Goal: Check status: Check status

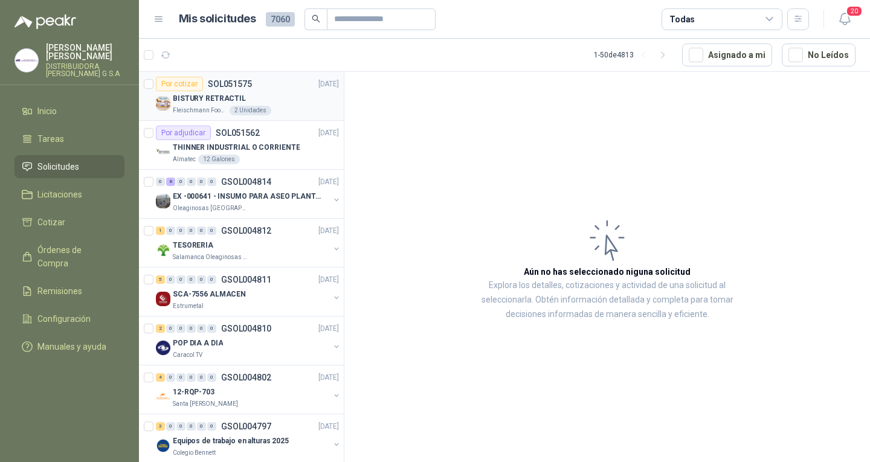
click at [280, 111] on div "[PERSON_NAME] Foods S.A. 2 Unidades" at bounding box center [256, 111] width 166 height 10
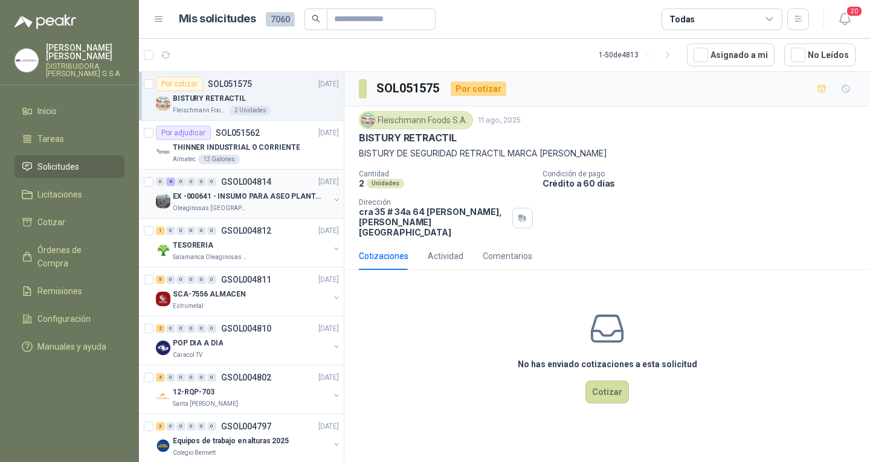
scroll to position [60, 0]
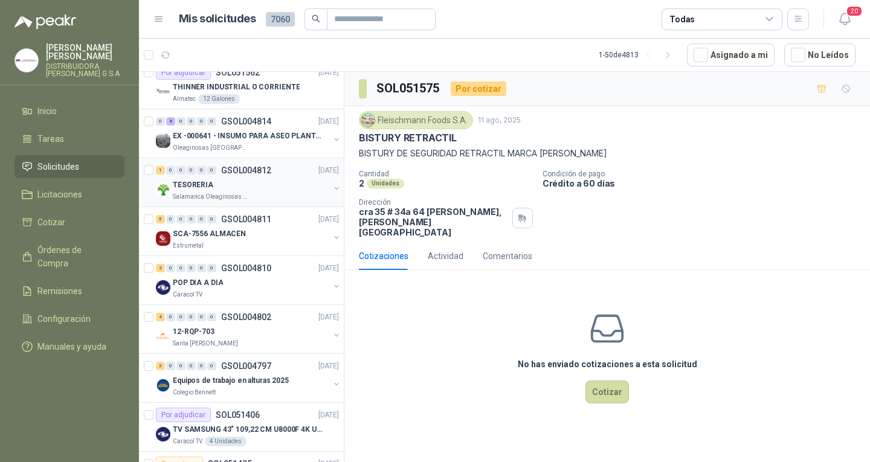
click at [267, 169] on p "GSOL004812" at bounding box center [246, 170] width 50 height 8
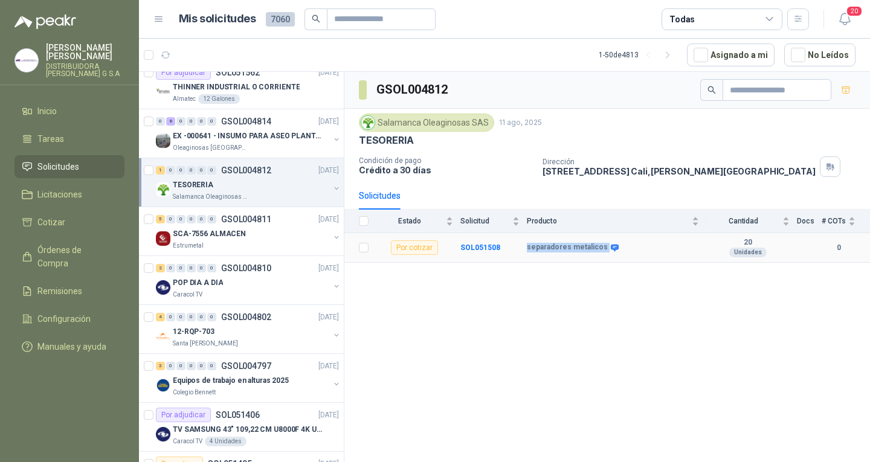
drag, startPoint x: 526, startPoint y: 245, endPoint x: 601, endPoint y: 245, distance: 74.9
click at [601, 245] on tr "Por cotizar SOL051508 separadores metalicos 20 Unidades 0" at bounding box center [607, 248] width 526 height 30
copy tr "separadores metalicos"
click at [250, 215] on p "GSOL004811" at bounding box center [246, 219] width 50 height 8
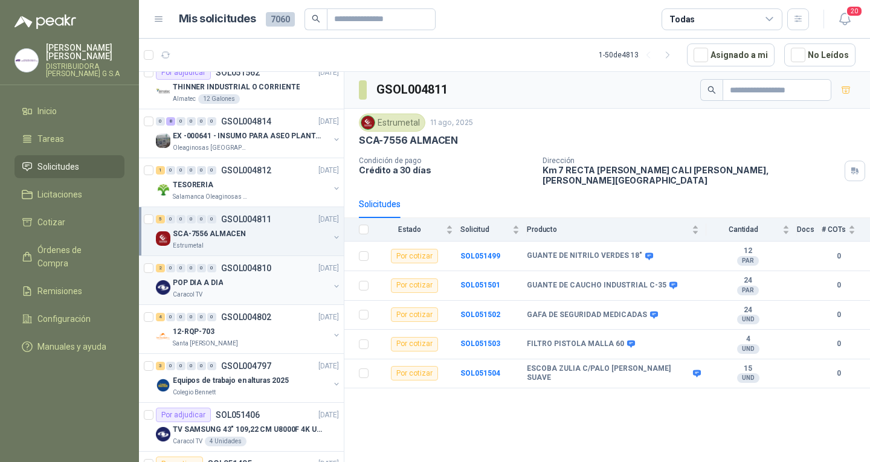
click at [222, 280] on div "POP DIA A DIA" at bounding box center [251, 282] width 156 height 14
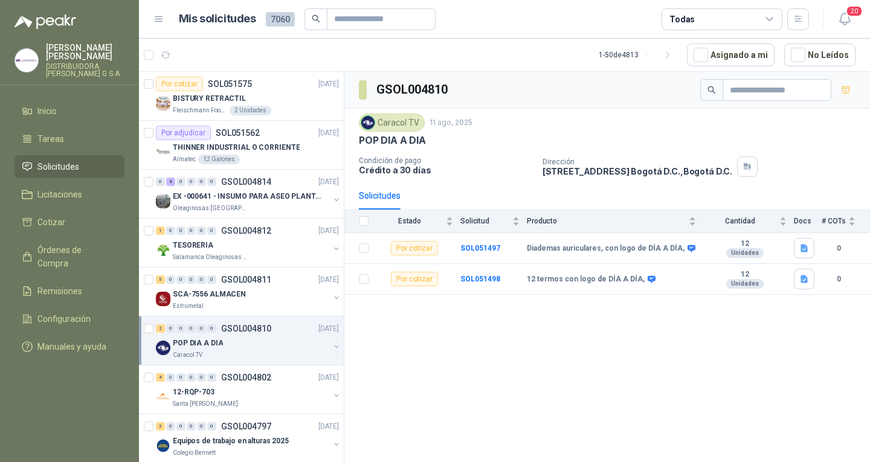
click at [103, 155] on link "Solicitudes" at bounding box center [69, 166] width 110 height 23
